Goal: Information Seeking & Learning: Learn about a topic

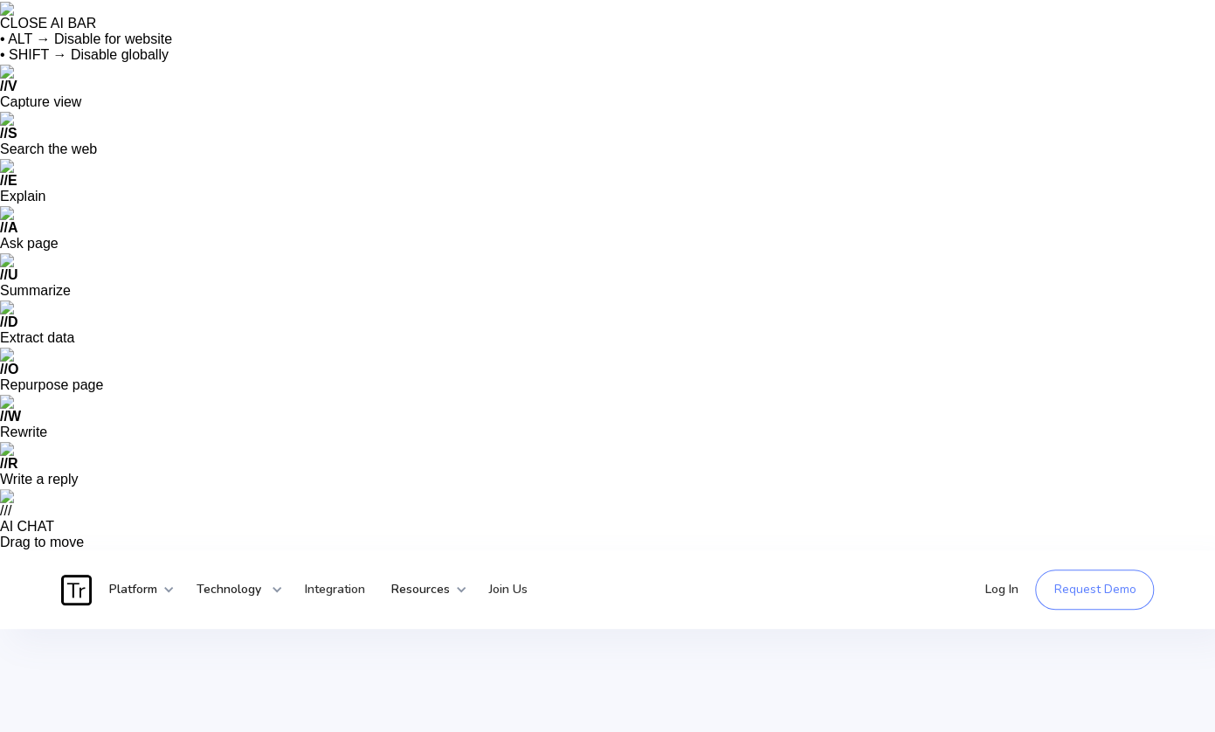
click at [115, 581] on strong "Platform" at bounding box center [133, 589] width 48 height 17
click at [273, 731] on div "Video Understanding" at bounding box center [256, 740] width 118 height 17
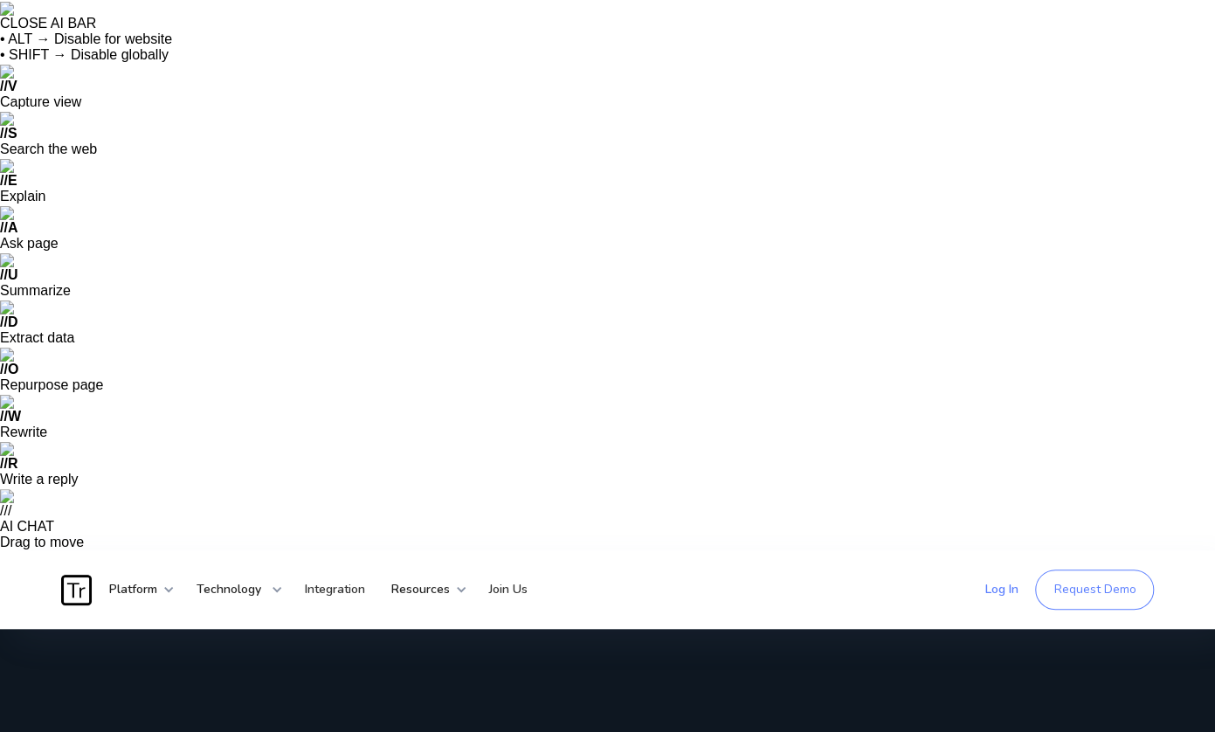
click at [996, 563] on link "Log In" at bounding box center [1000, 589] width 59 height 52
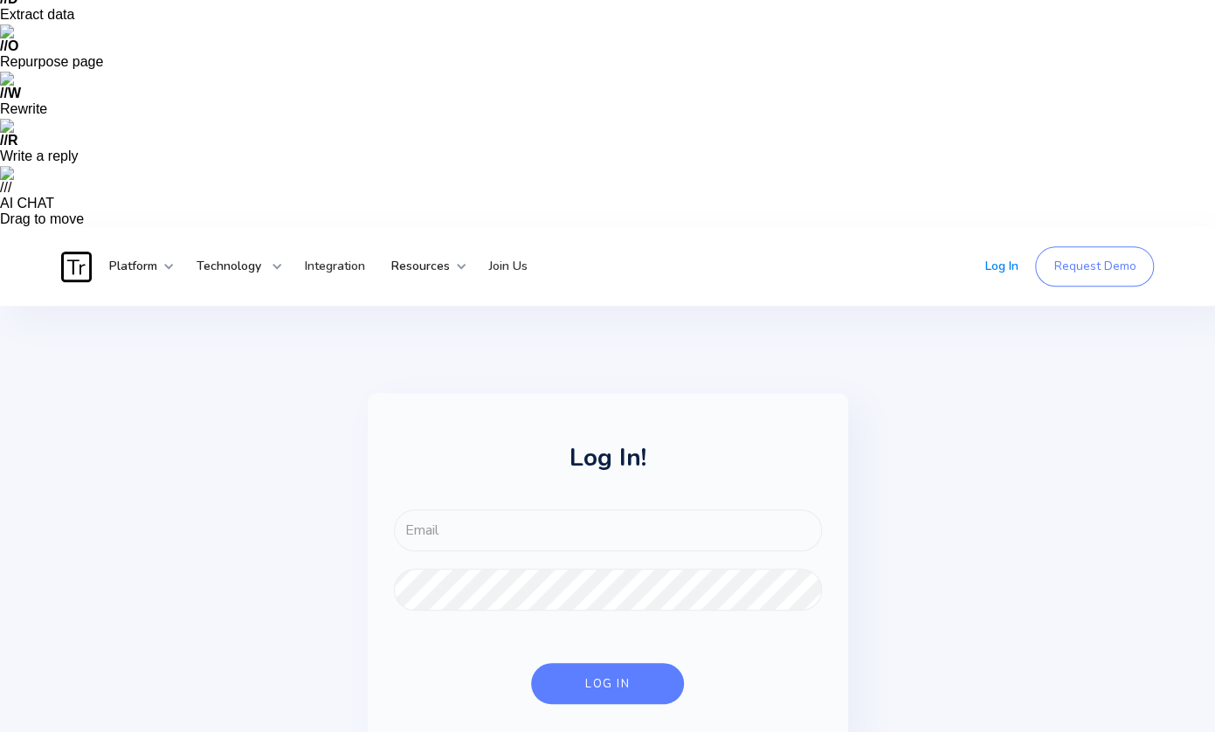
scroll to position [332, 0]
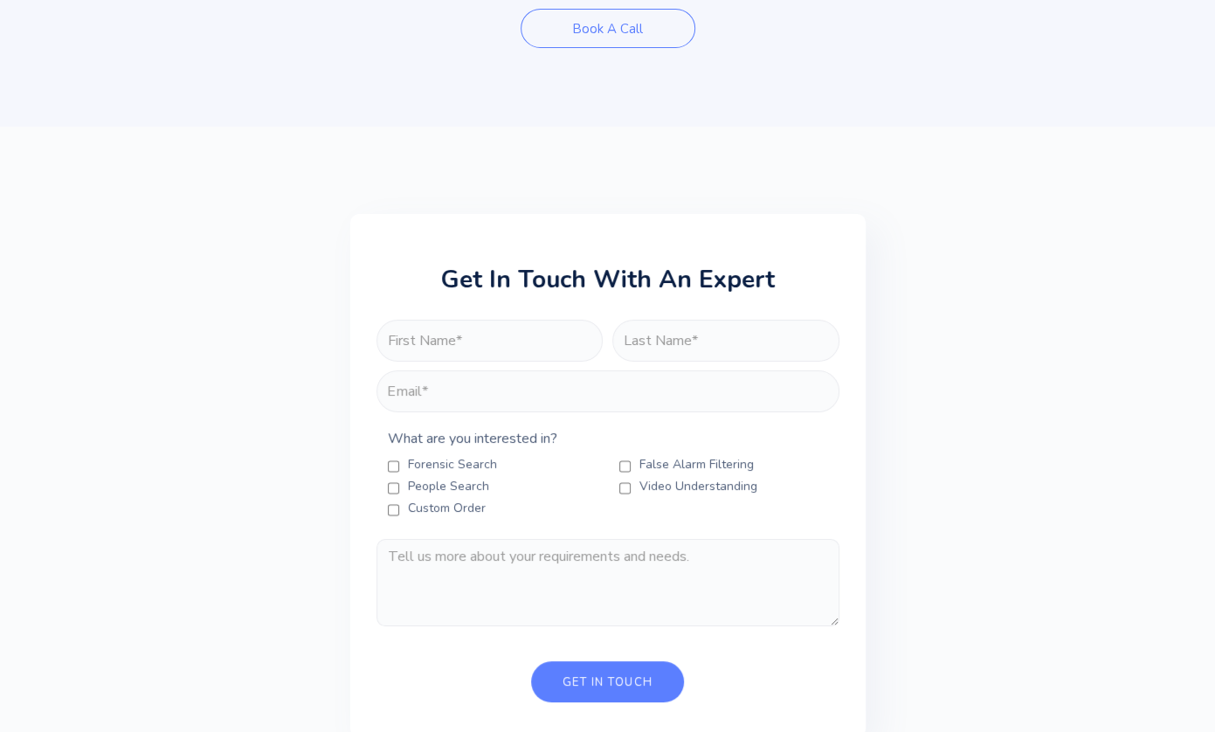
scroll to position [3433, 0]
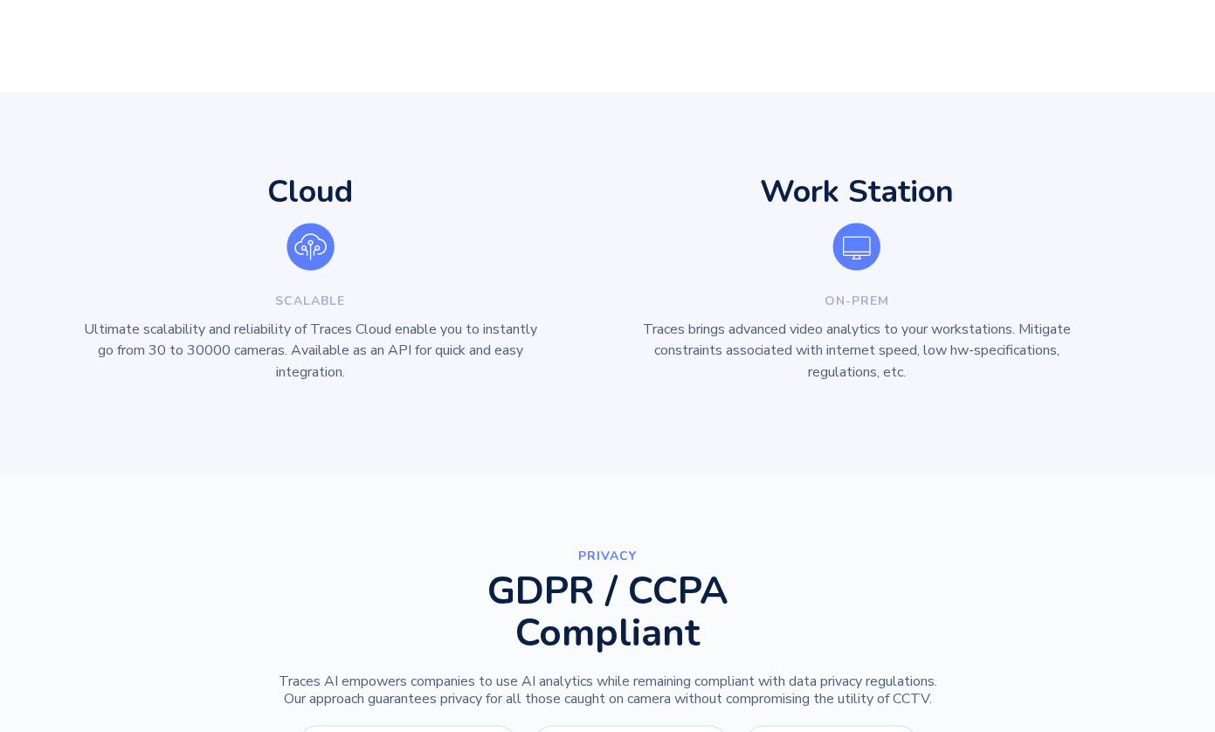
scroll to position [4805, 0]
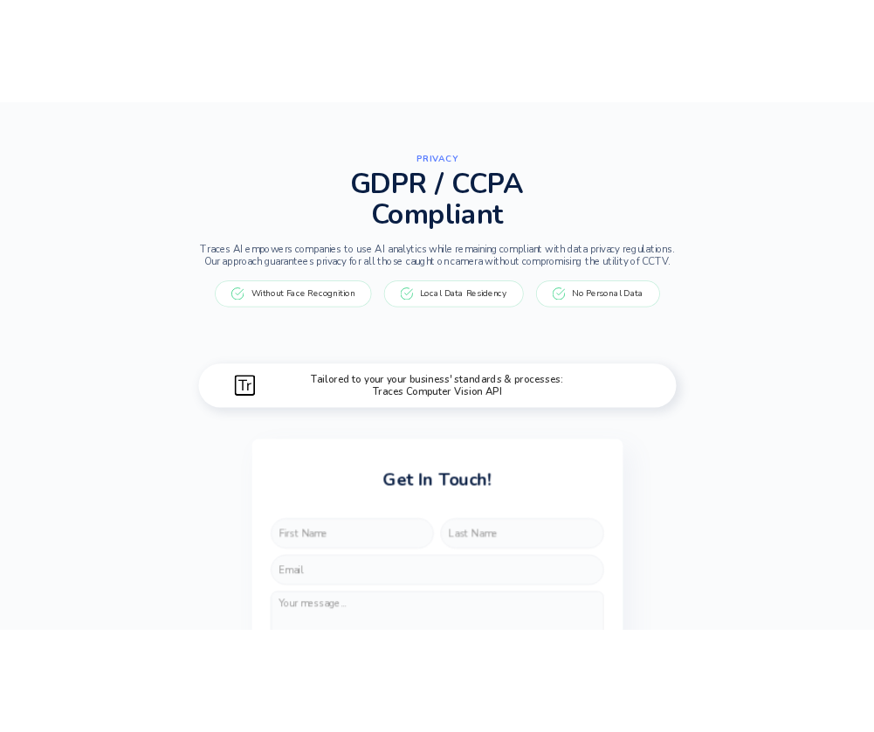
scroll to position [4898, 0]
